Goal: Transaction & Acquisition: Book appointment/travel/reservation

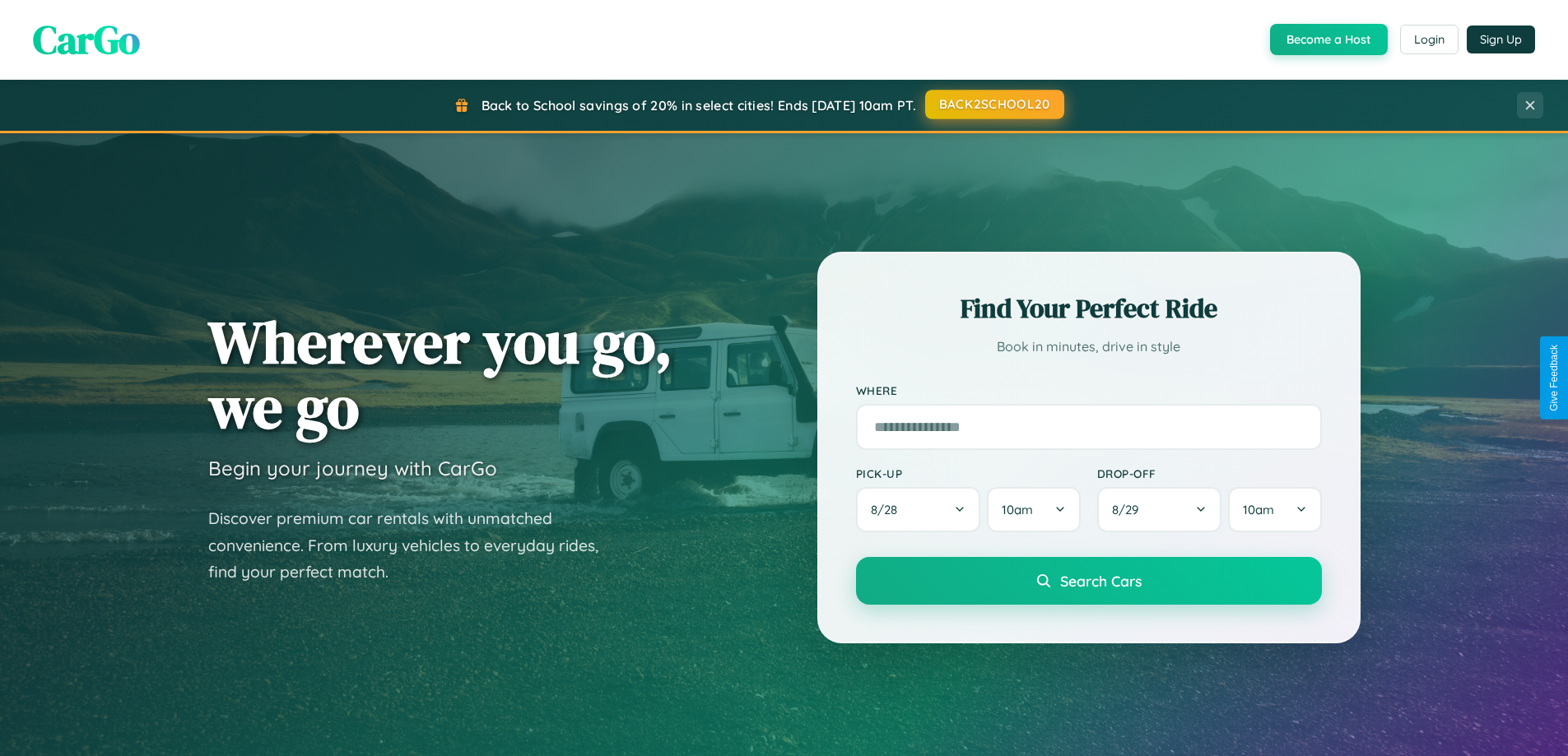
click at [993, 104] on button "BACK2SCHOOL20" at bounding box center [994, 104] width 139 height 29
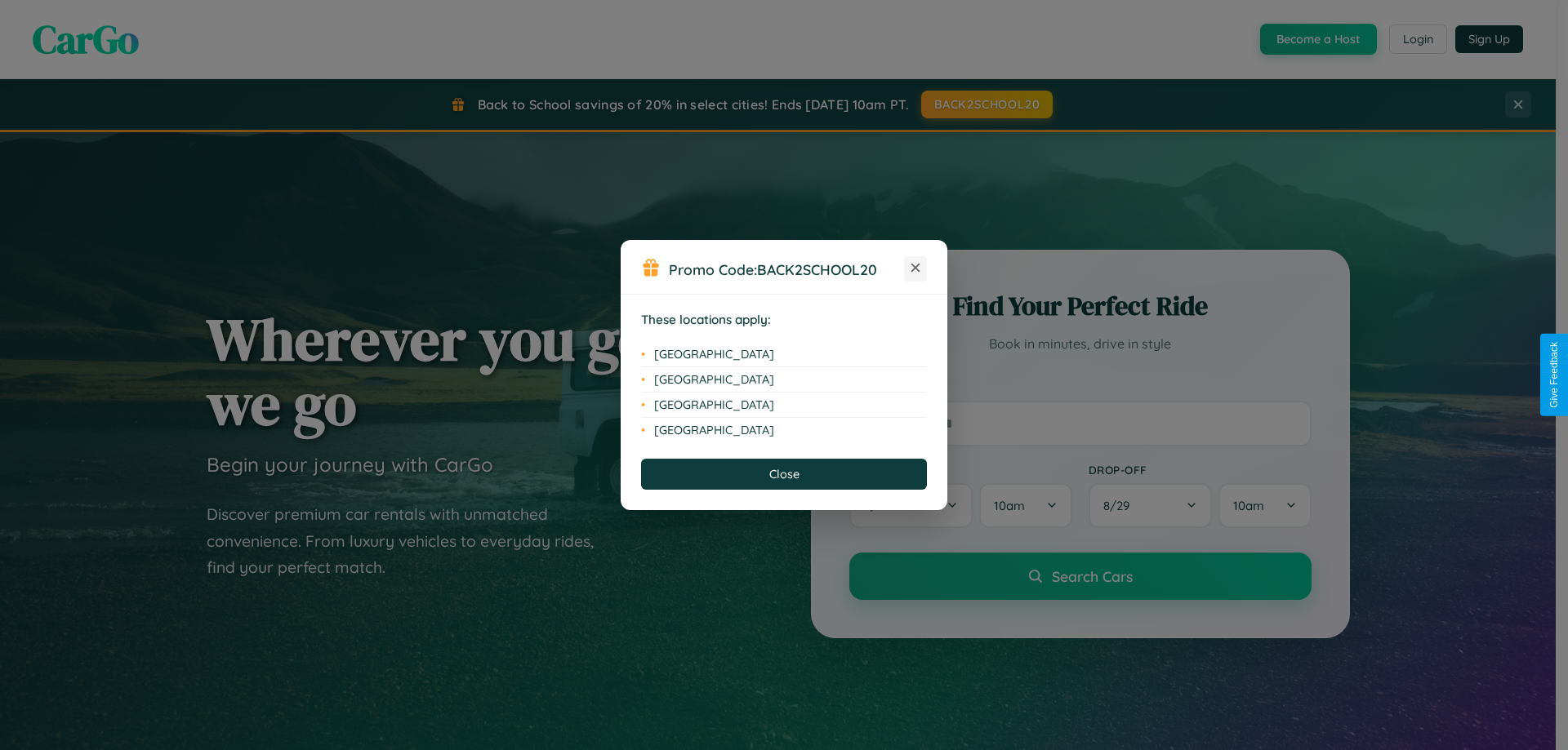
click at [915, 269] on icon at bounding box center [915, 268] width 9 height 9
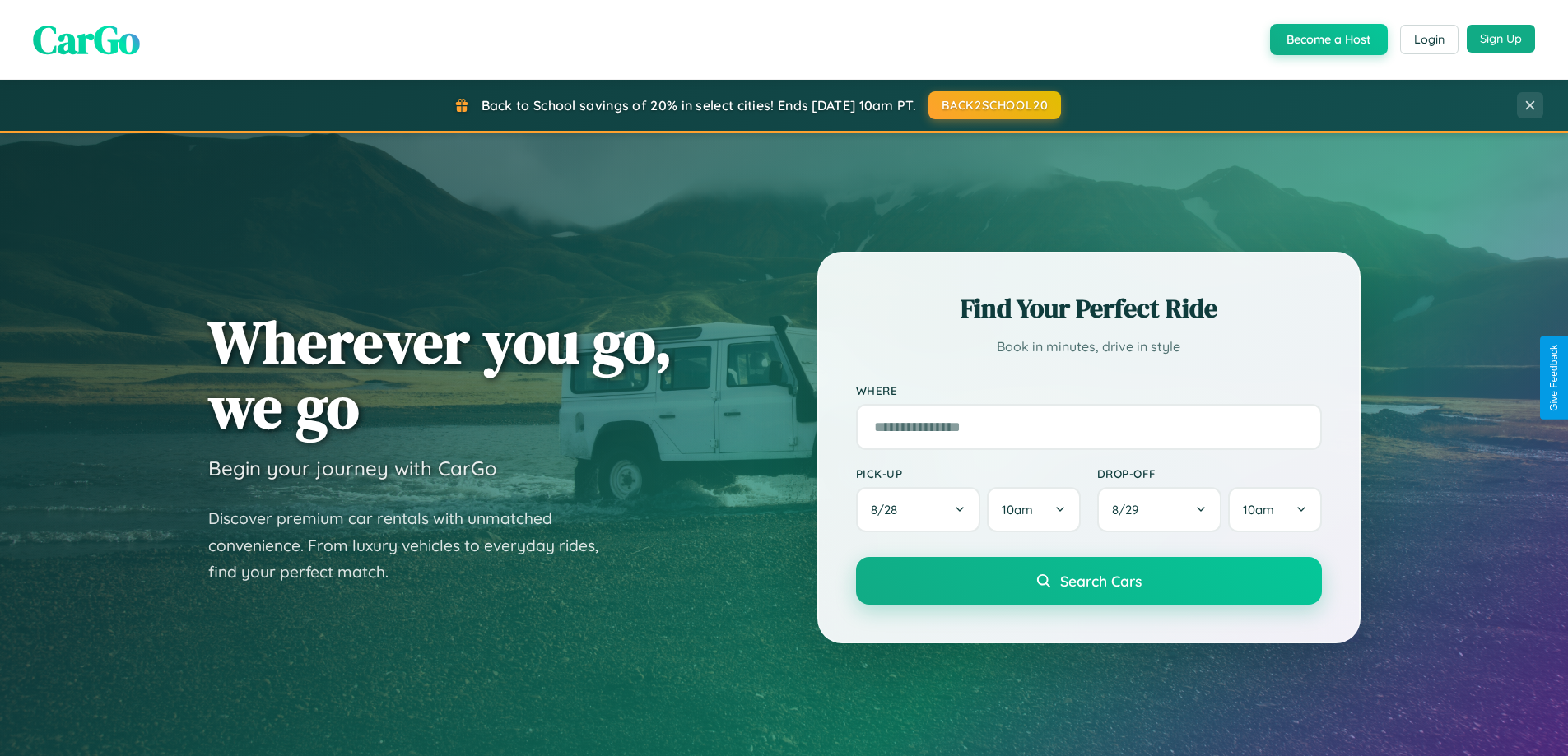
click at [1501, 40] on button "Sign Up" at bounding box center [1501, 38] width 68 height 28
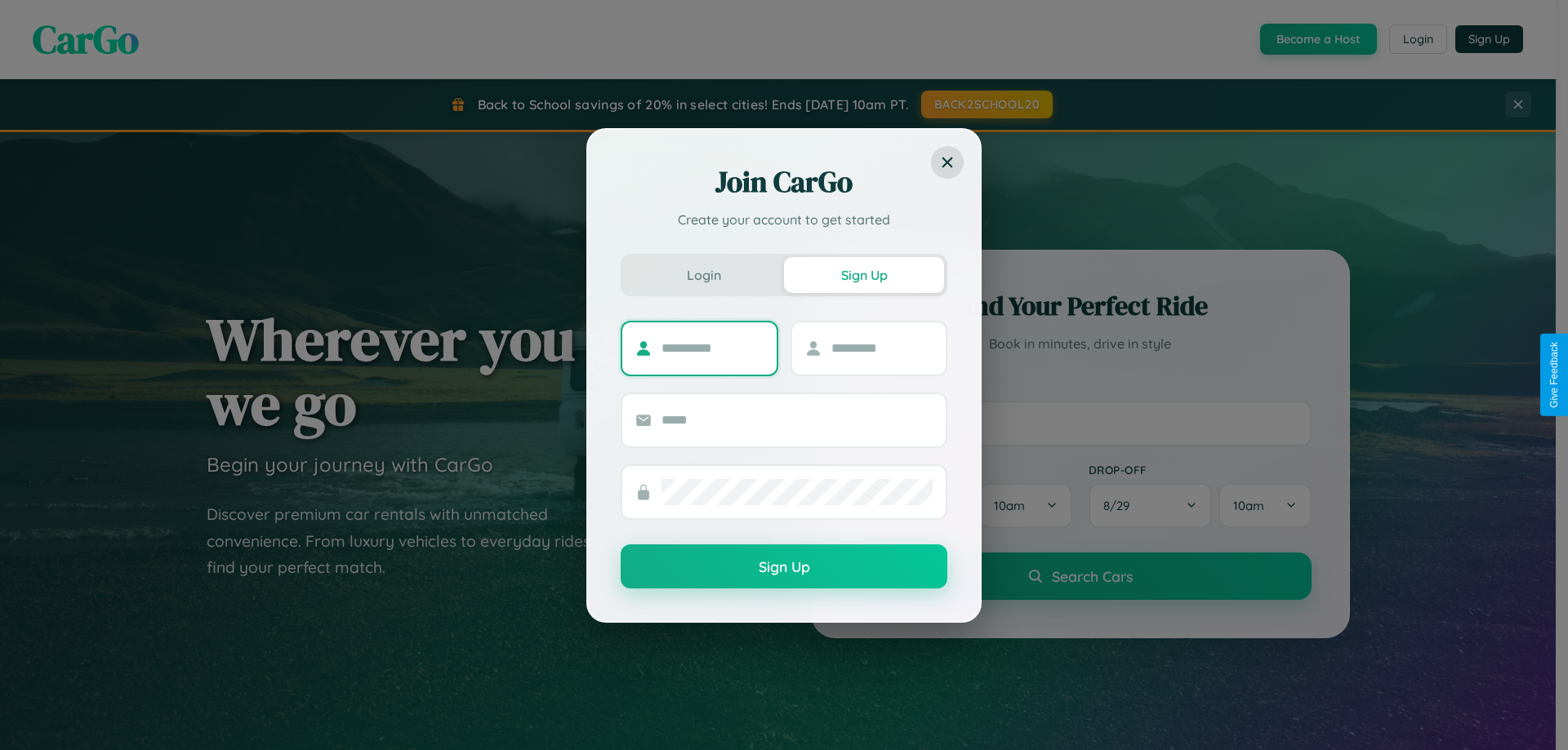
click at [712, 348] on input "text" at bounding box center [713, 348] width 102 height 26
type input "*********"
click at [881, 348] on input "text" at bounding box center [882, 348] width 102 height 26
type input "******"
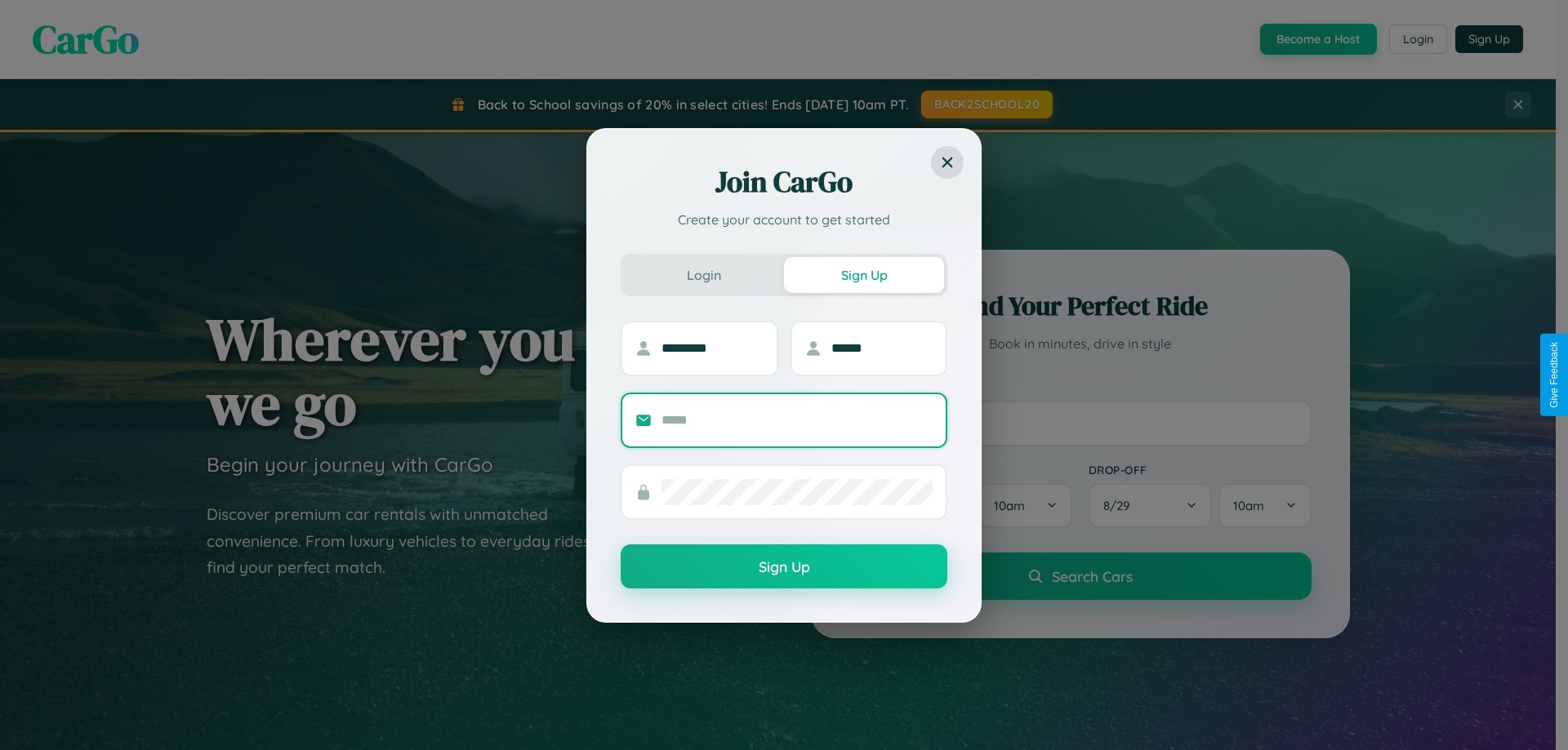
click at [797, 420] on input "text" at bounding box center [797, 420] width 271 height 26
type input "**********"
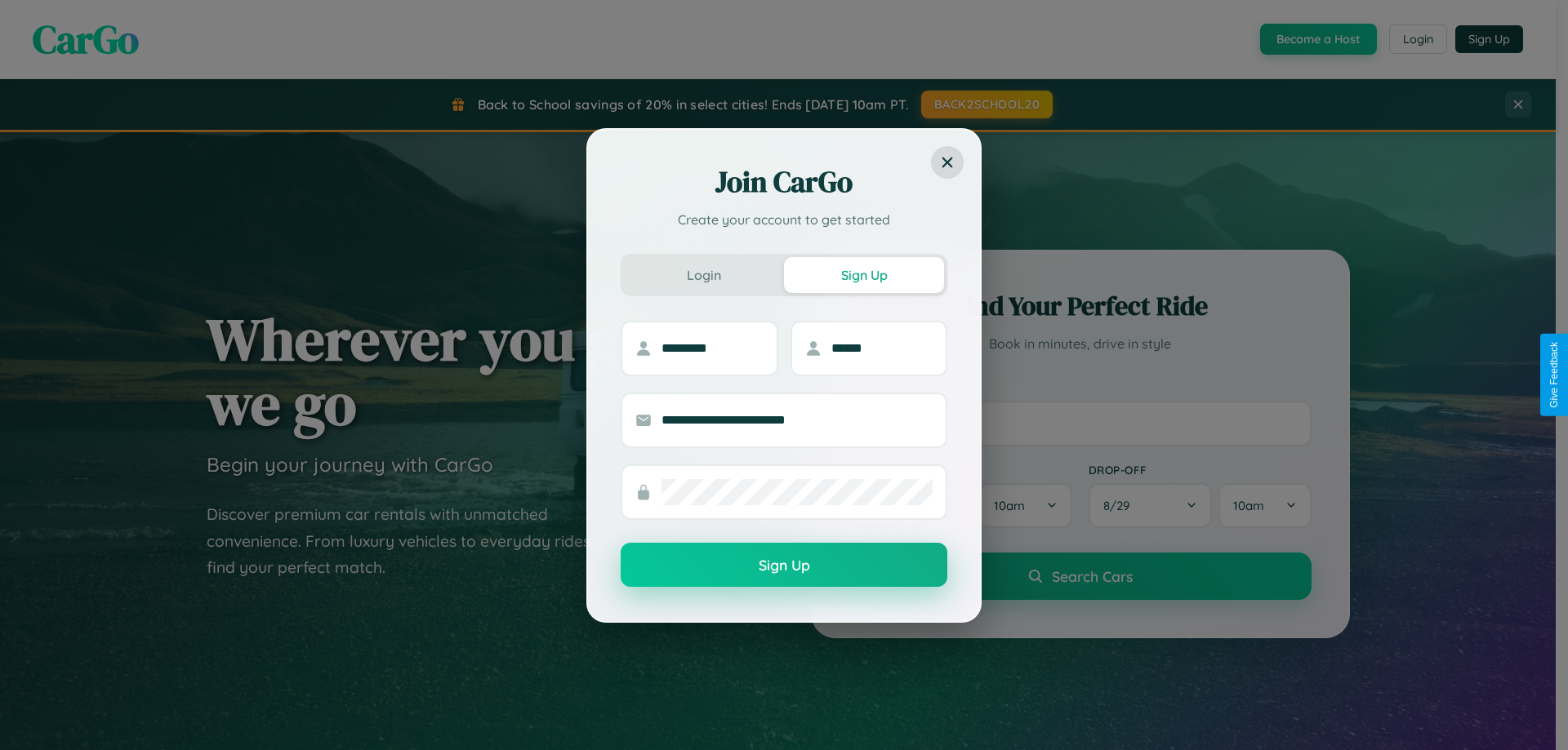
click at [784, 565] on button "Sign Up" at bounding box center [784, 565] width 326 height 44
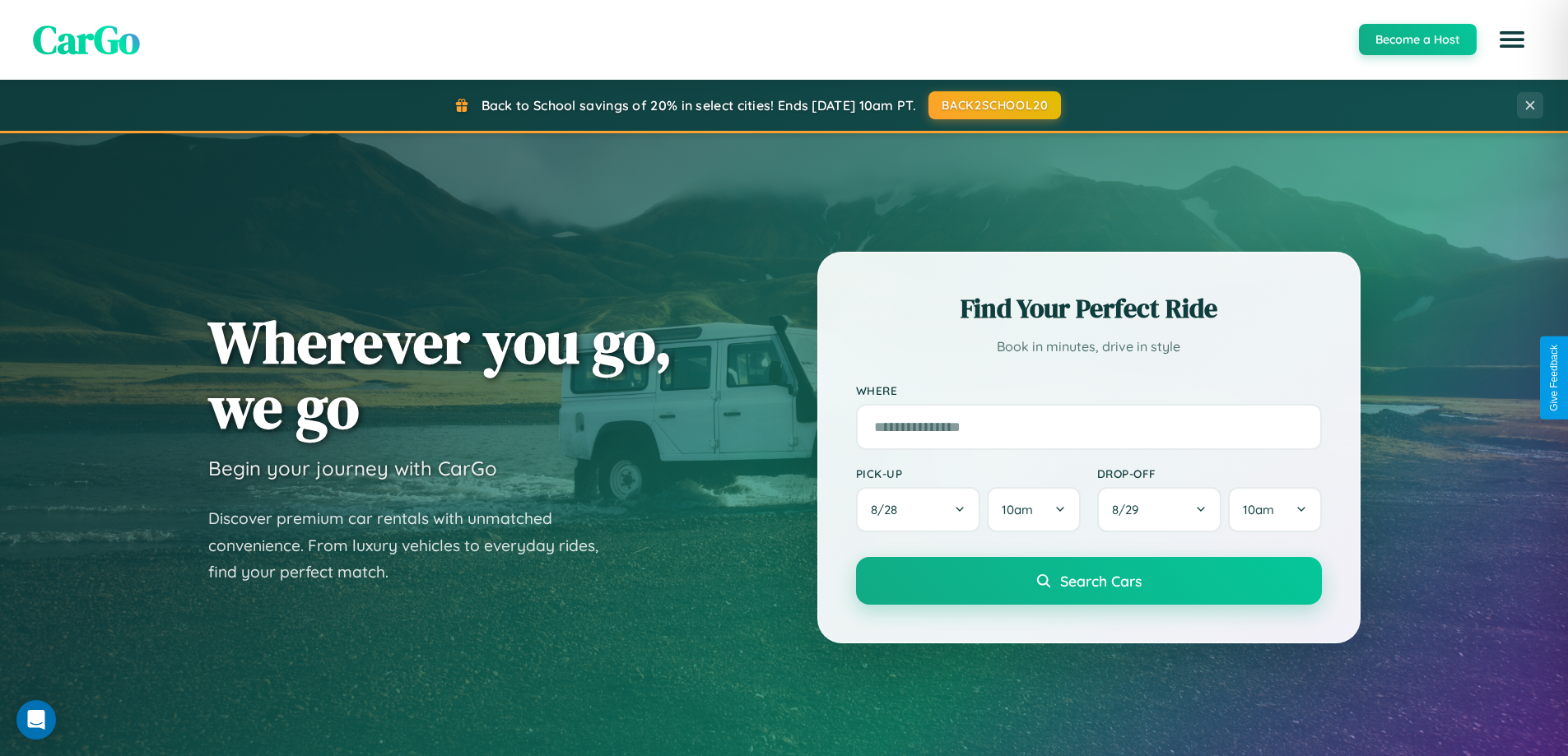
scroll to position [2645, 0]
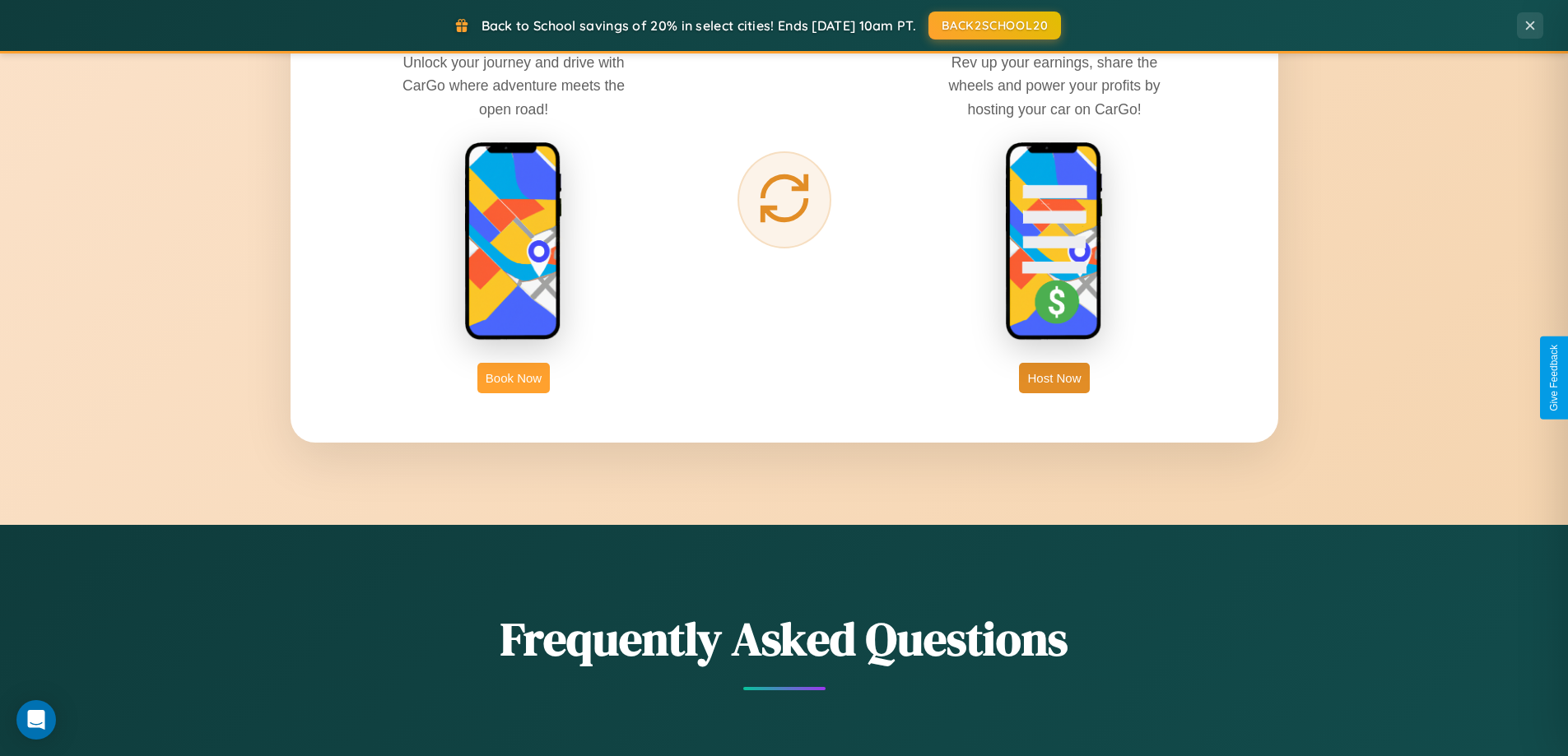
click at [514, 378] on button "Book Now" at bounding box center [514, 378] width 72 height 30
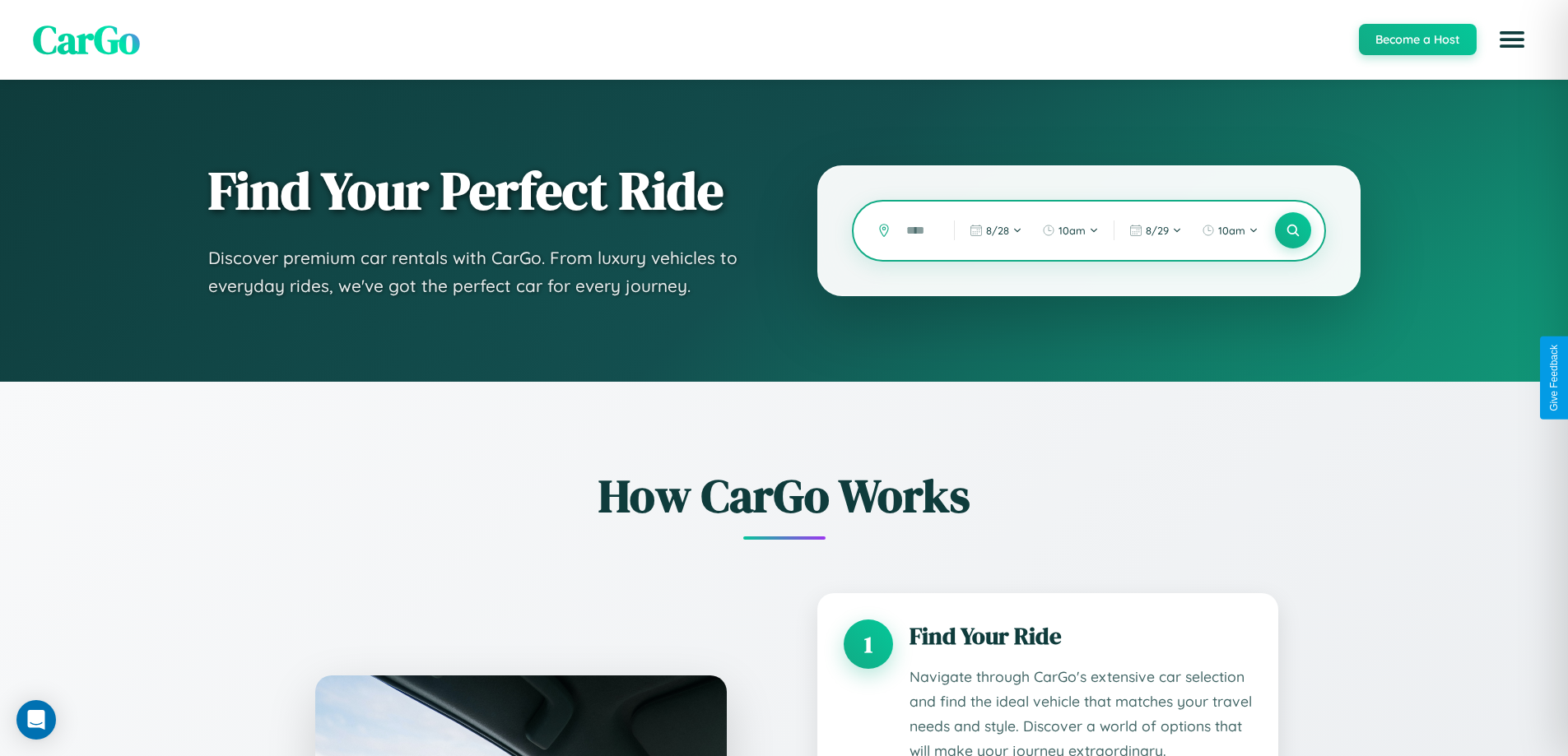
click at [918, 230] on input "text" at bounding box center [918, 230] width 40 height 29
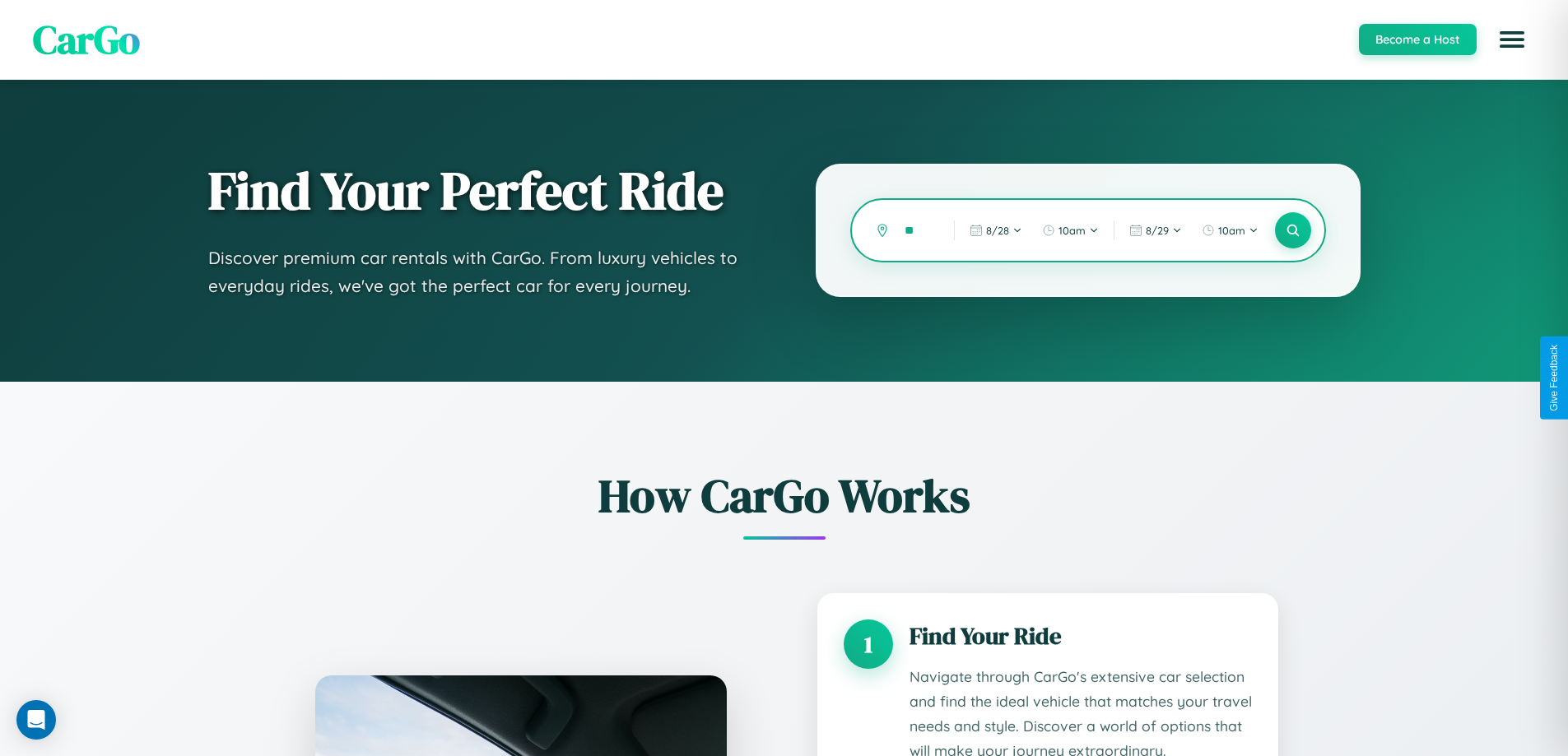
type input "*"
type input "******"
click at [1293, 230] on icon at bounding box center [1293, 230] width 16 height 16
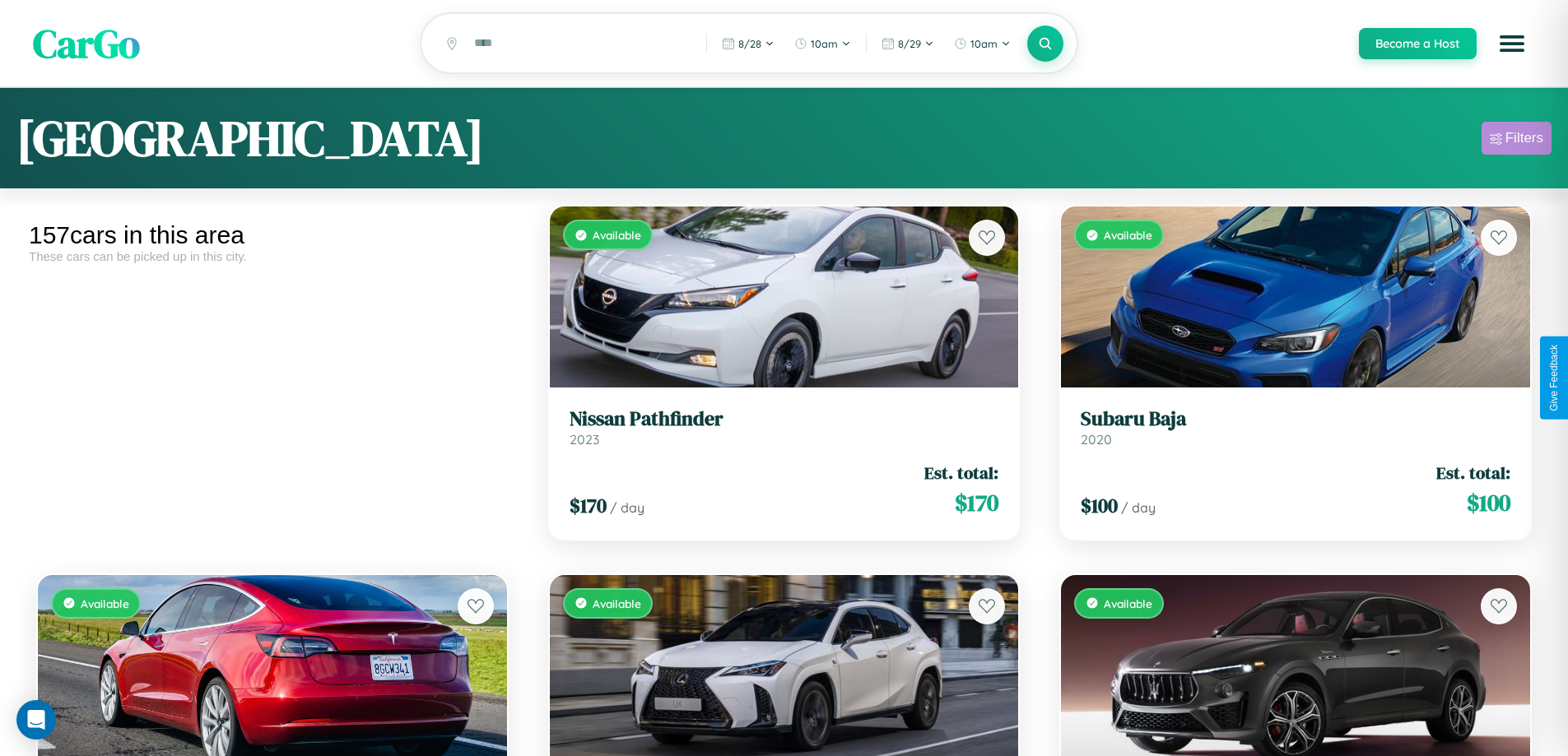
click at [1517, 140] on div "Filters" at bounding box center [1524, 139] width 38 height 17
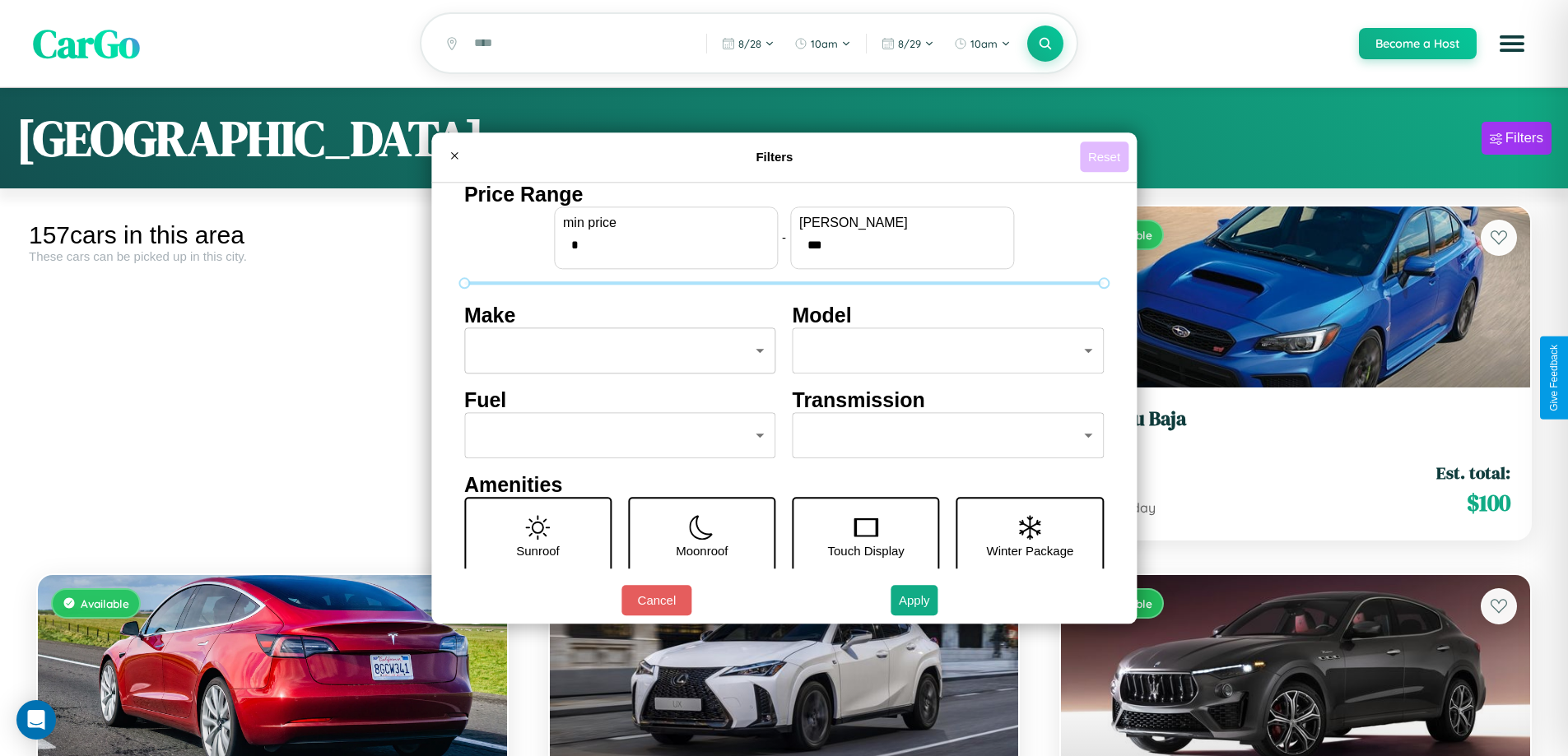
click at [1106, 156] on button "Reset" at bounding box center [1104, 156] width 49 height 30
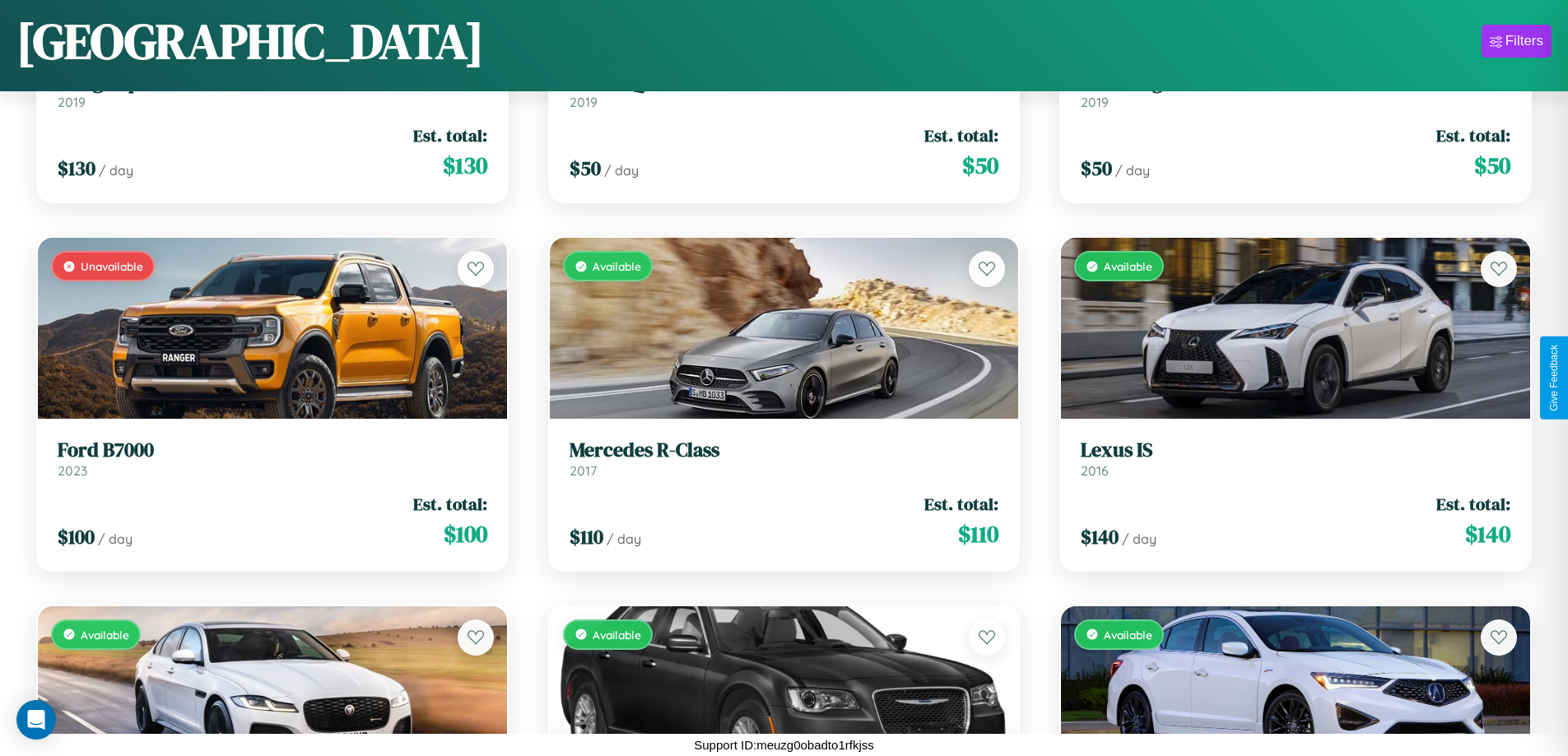
scroll to position [11349, 0]
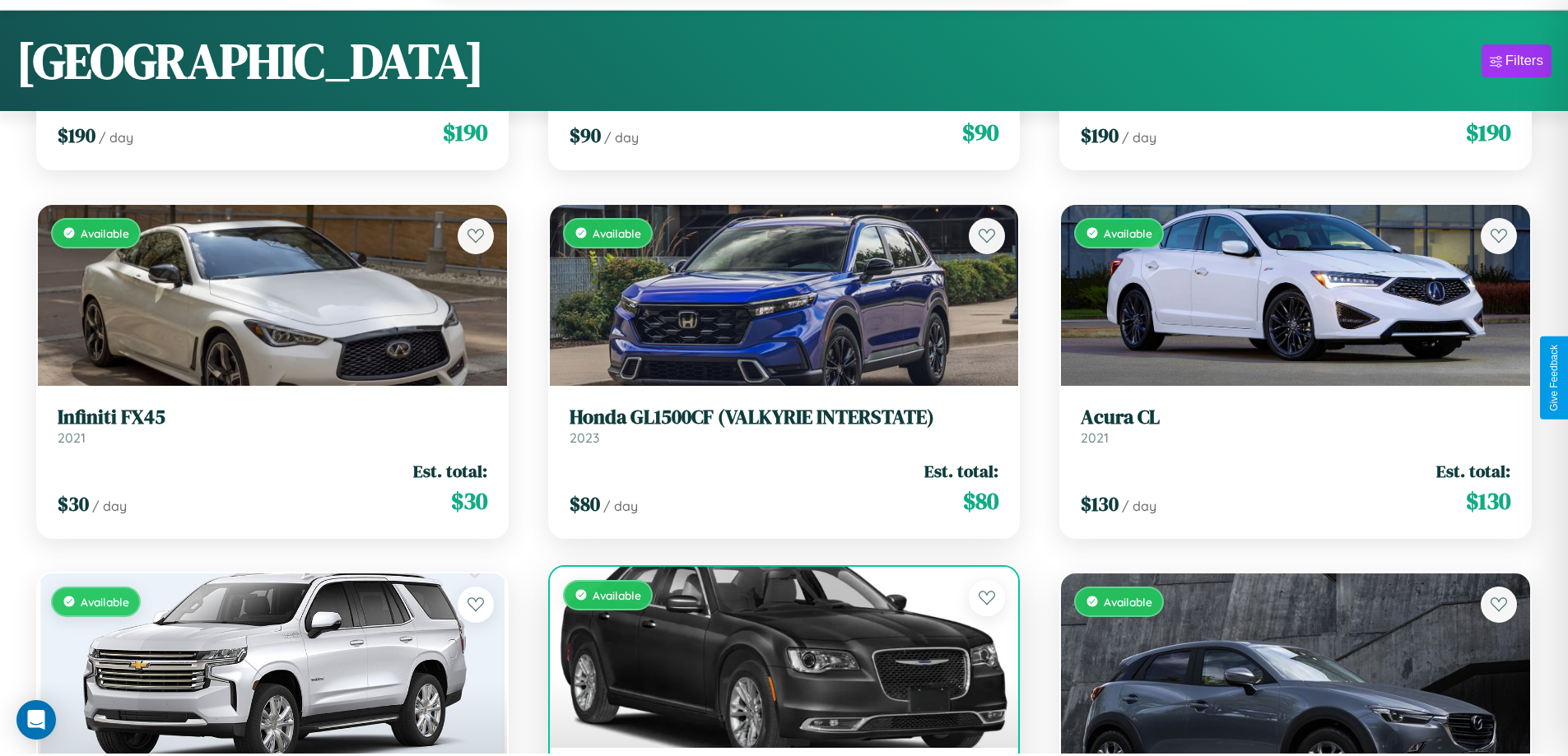
click at [777, 666] on div "Available" at bounding box center [785, 657] width 469 height 181
click at [777, 659] on div "Available" at bounding box center [785, 657] width 469 height 181
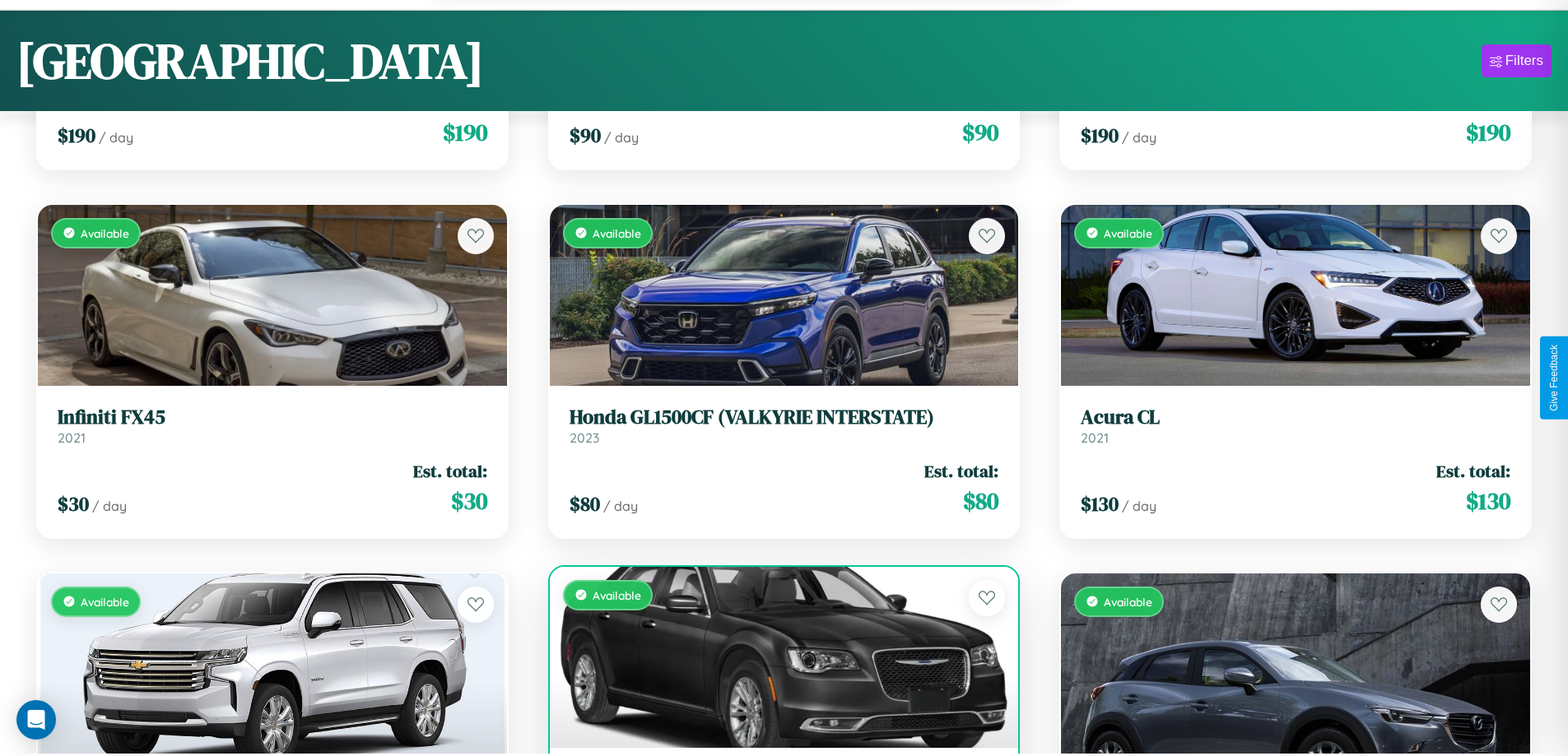
click at [777, 659] on div "Available" at bounding box center [785, 657] width 469 height 181
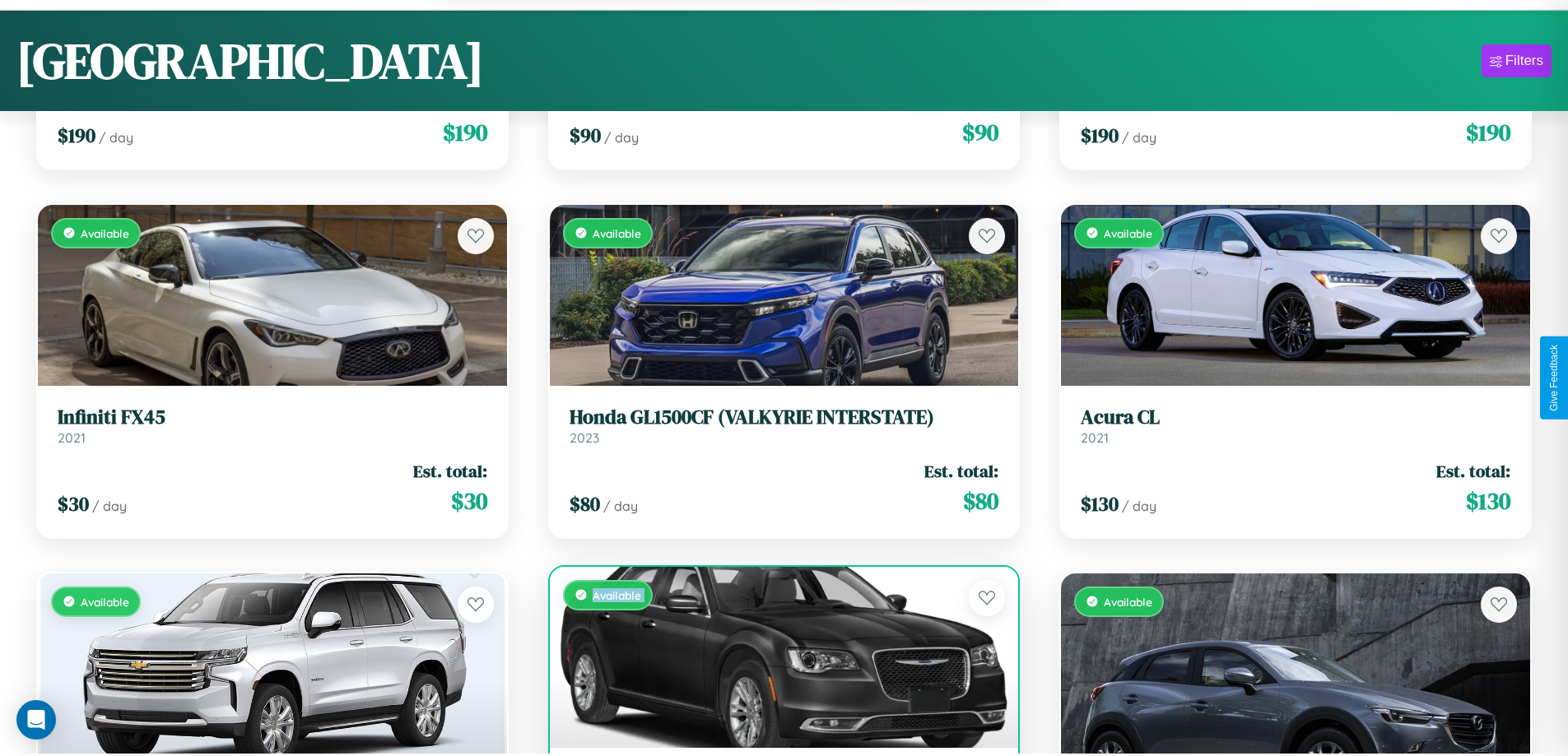
click at [777, 659] on div "Available" at bounding box center [785, 657] width 469 height 181
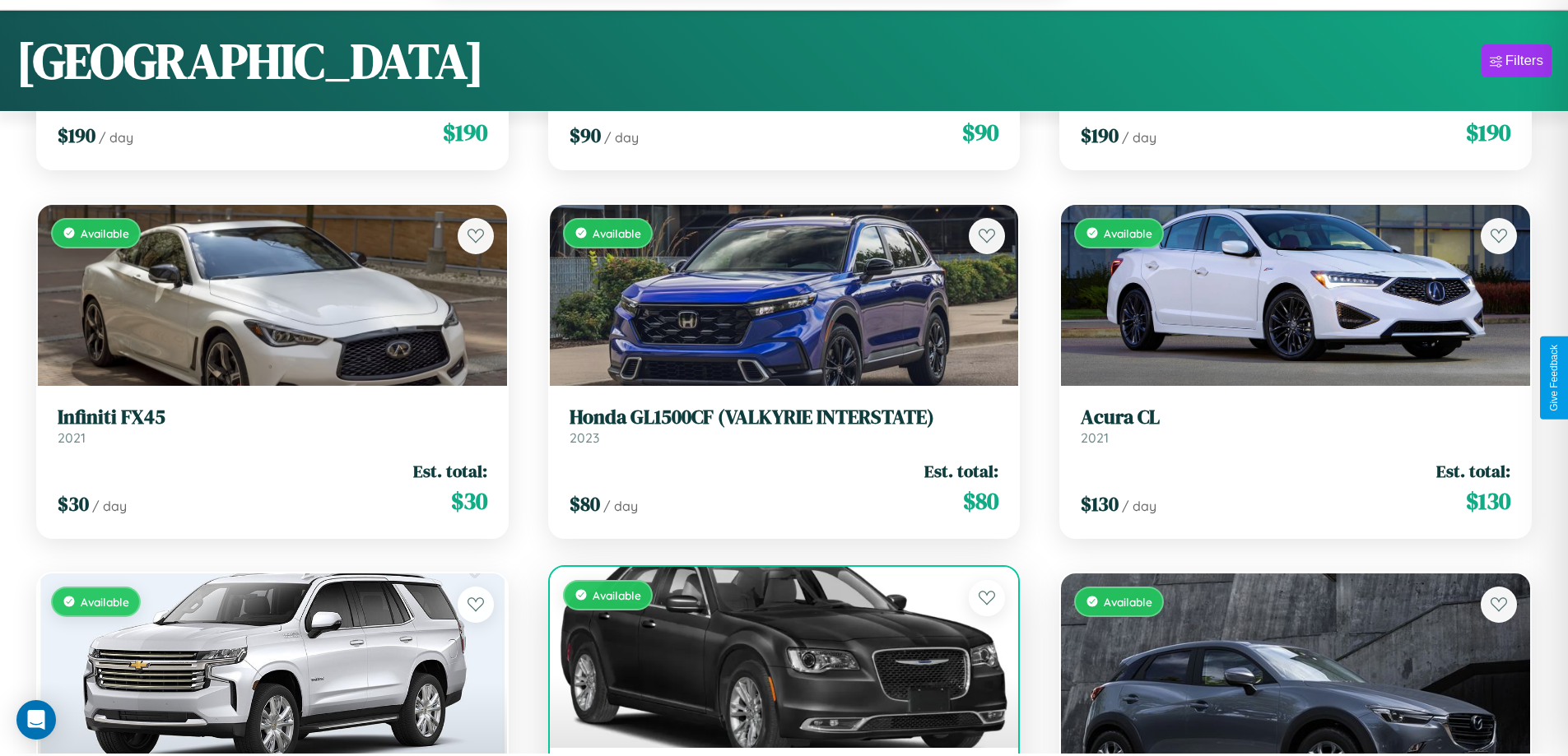
click at [777, 659] on div "Available" at bounding box center [785, 657] width 469 height 181
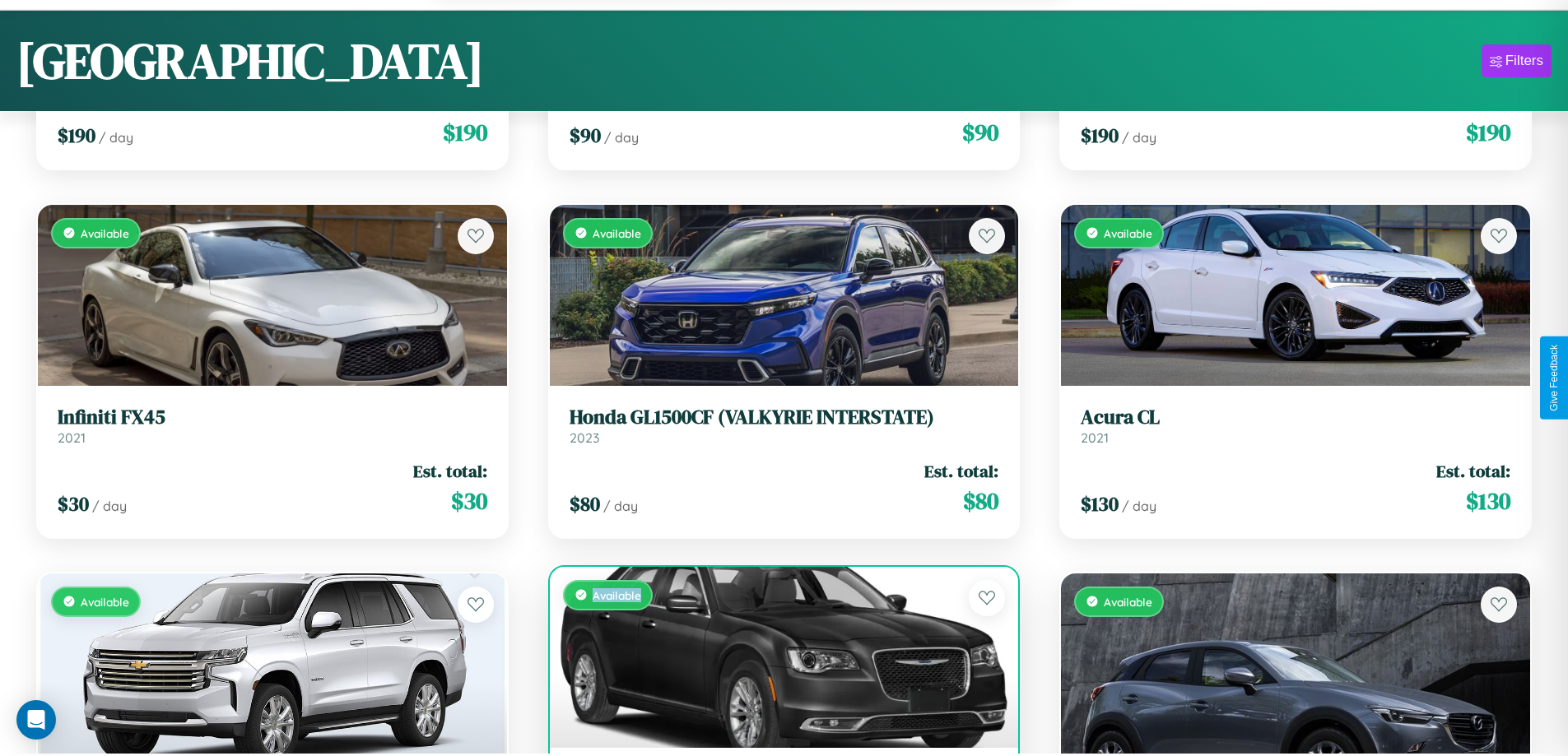
click at [777, 659] on div "Available" at bounding box center [785, 657] width 469 height 181
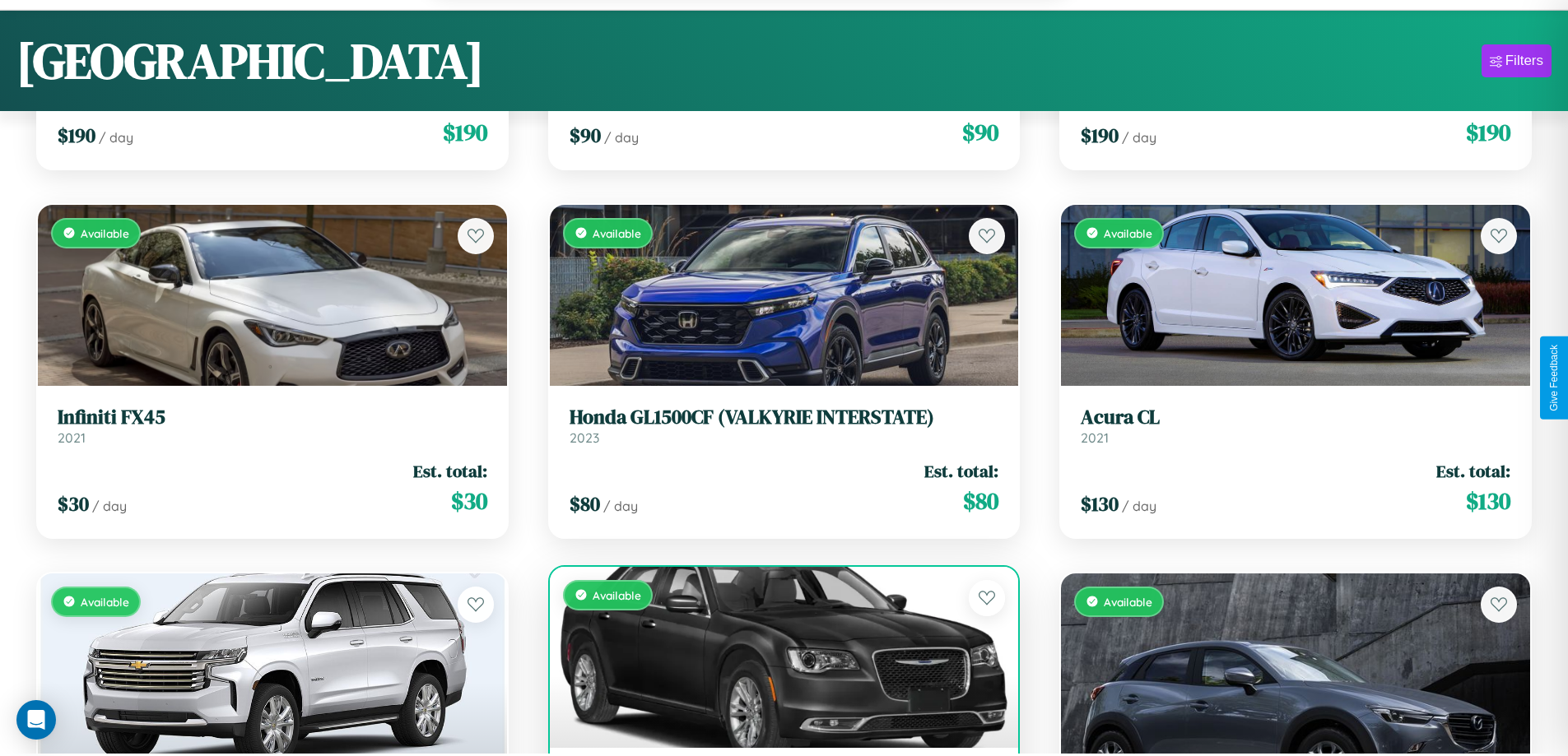
scroll to position [11403, 0]
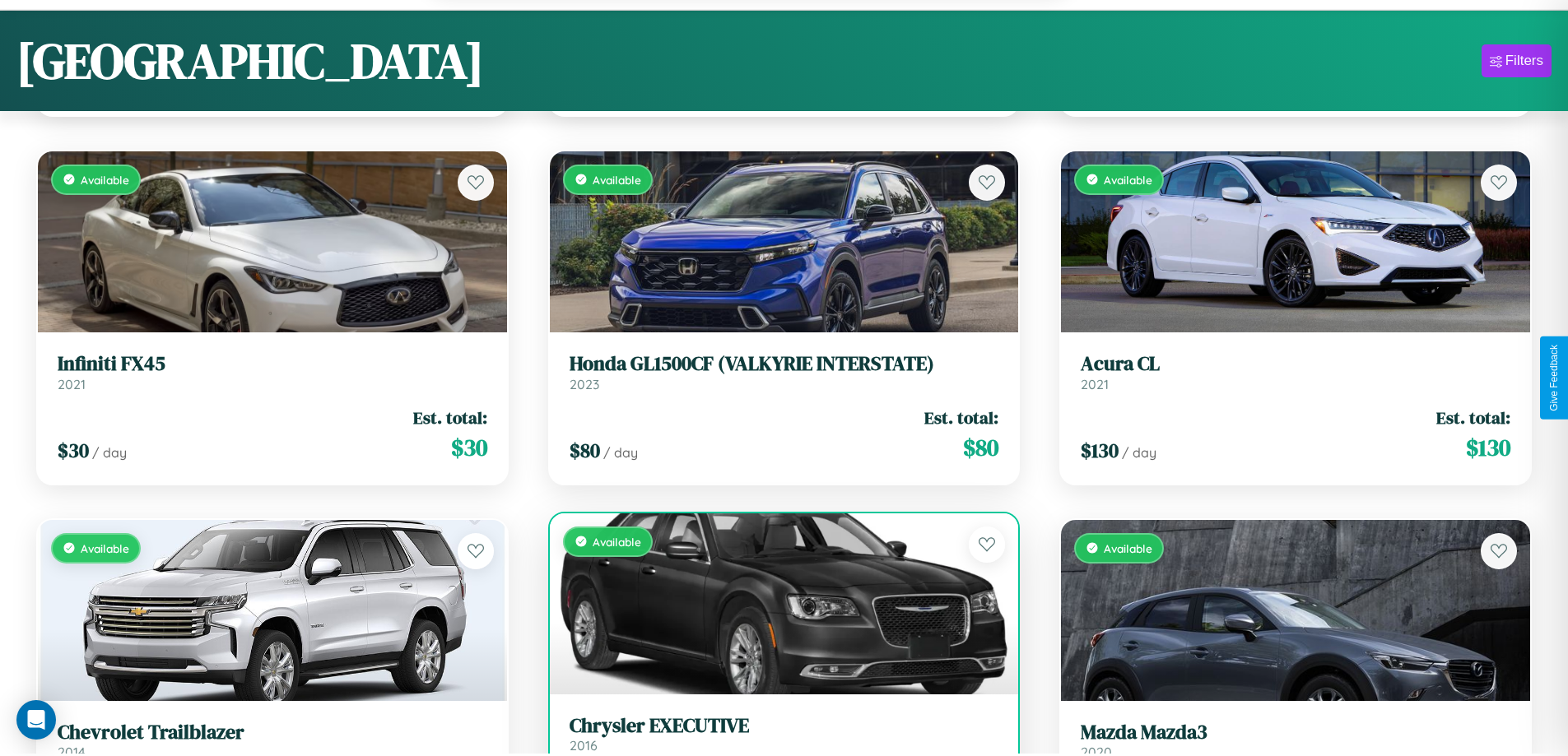
click at [777, 736] on h3 "Chrysler EXECUTIVE" at bounding box center [784, 727] width 430 height 24
